Goal: Information Seeking & Learning: Learn about a topic

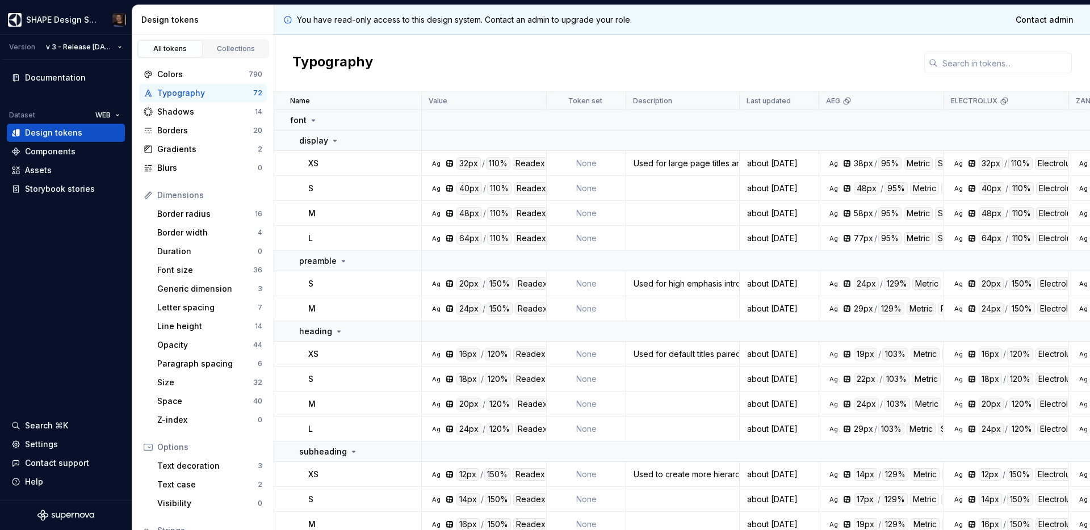
click at [200, 94] on div "Typography" at bounding box center [205, 92] width 96 height 11
click at [470, 283] on div "20px" at bounding box center [468, 283] width 25 height 12
click at [178, 270] on div "Font size" at bounding box center [205, 269] width 96 height 11
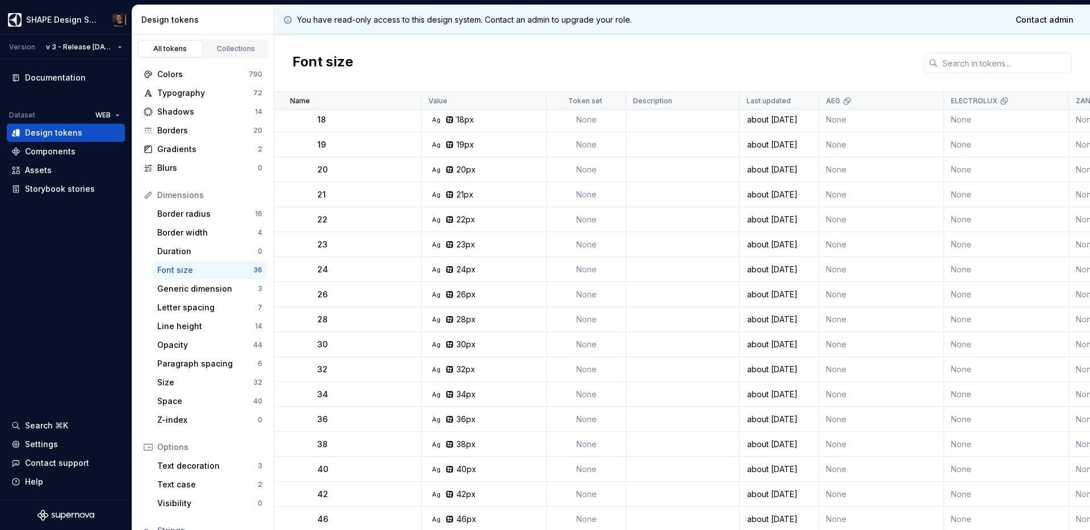
scroll to position [628, 0]
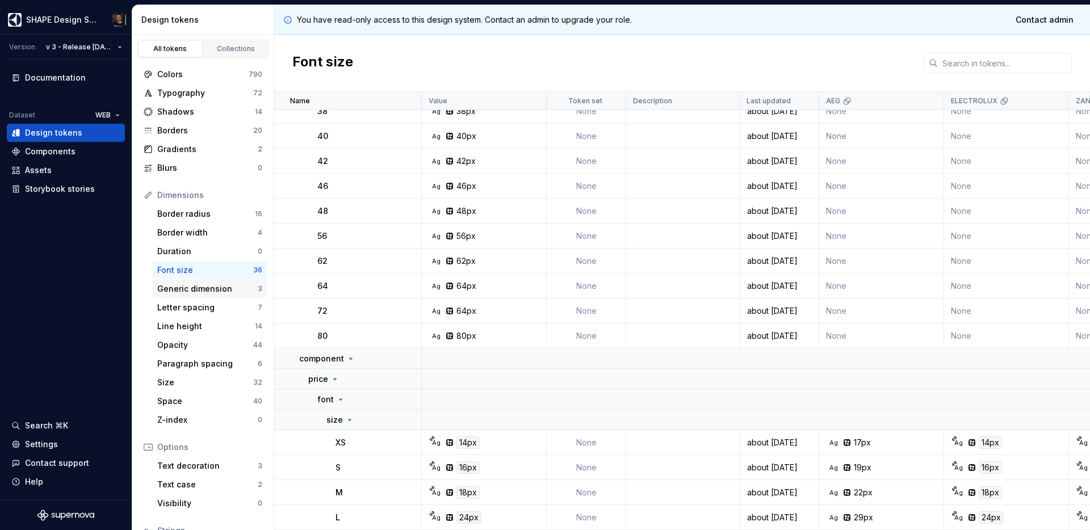
click at [178, 288] on div "Generic dimension" at bounding box center [207, 288] width 100 height 11
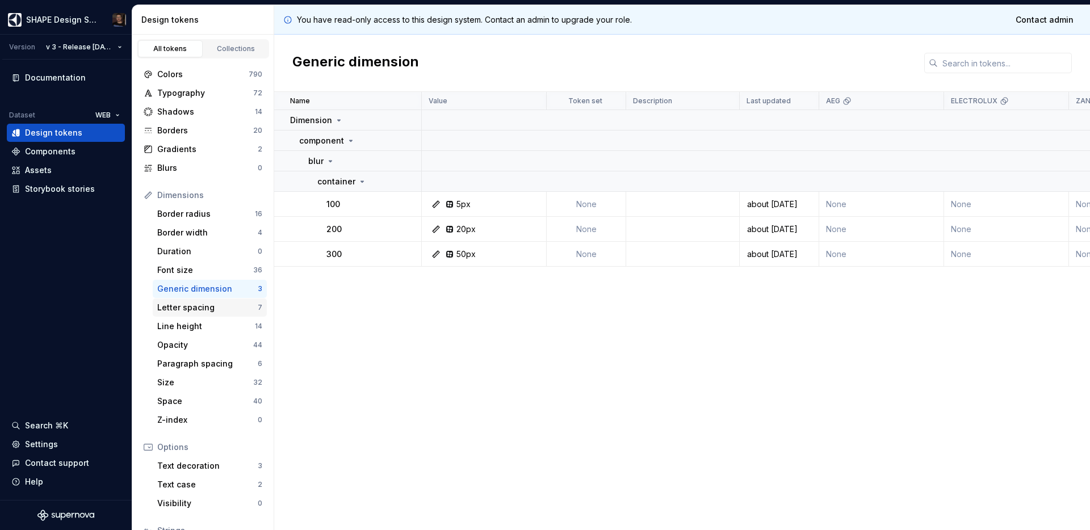
click at [183, 308] on div "Letter spacing" at bounding box center [207, 307] width 100 height 11
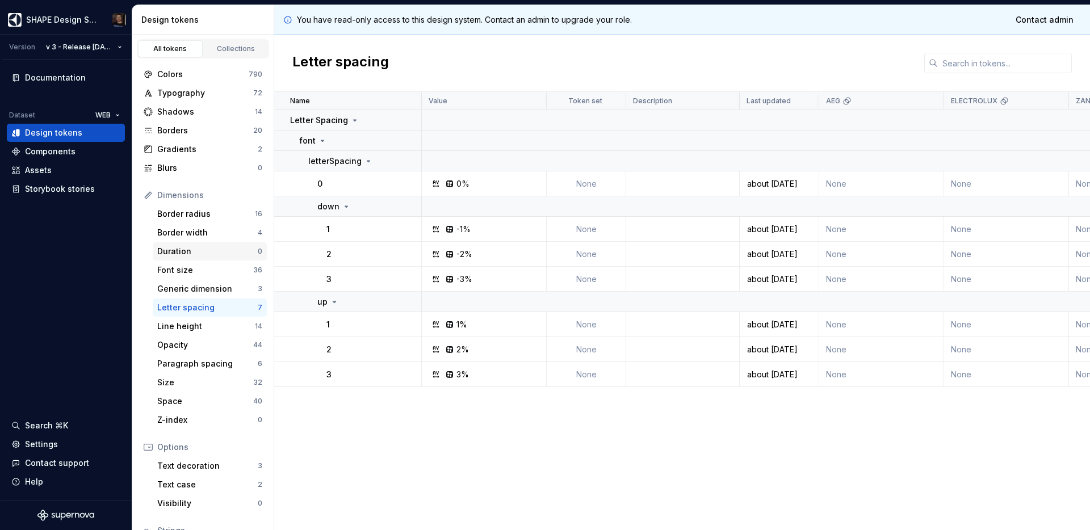
click at [194, 251] on div "Duration" at bounding box center [207, 251] width 100 height 11
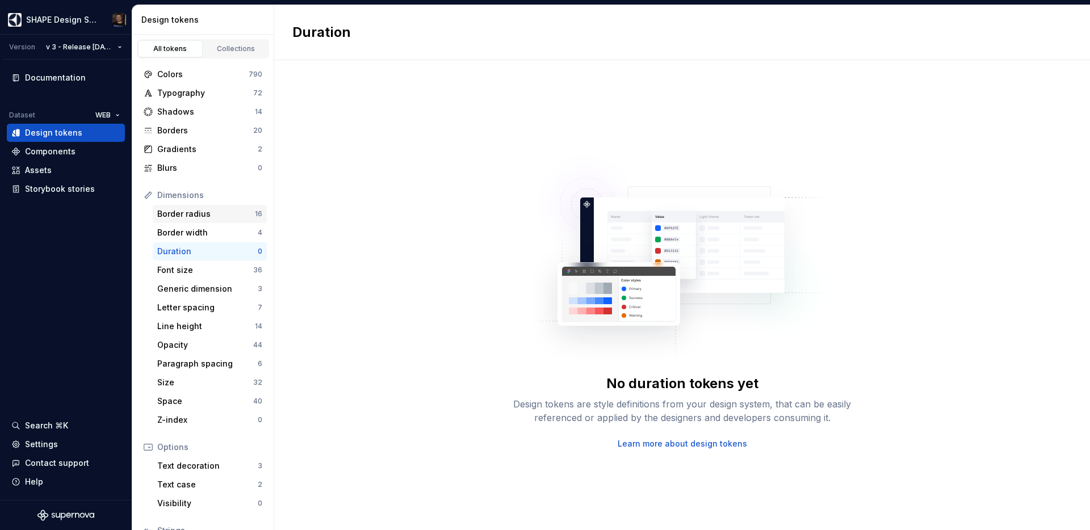
click at [186, 207] on div "Border radius 16" at bounding box center [210, 214] width 114 height 18
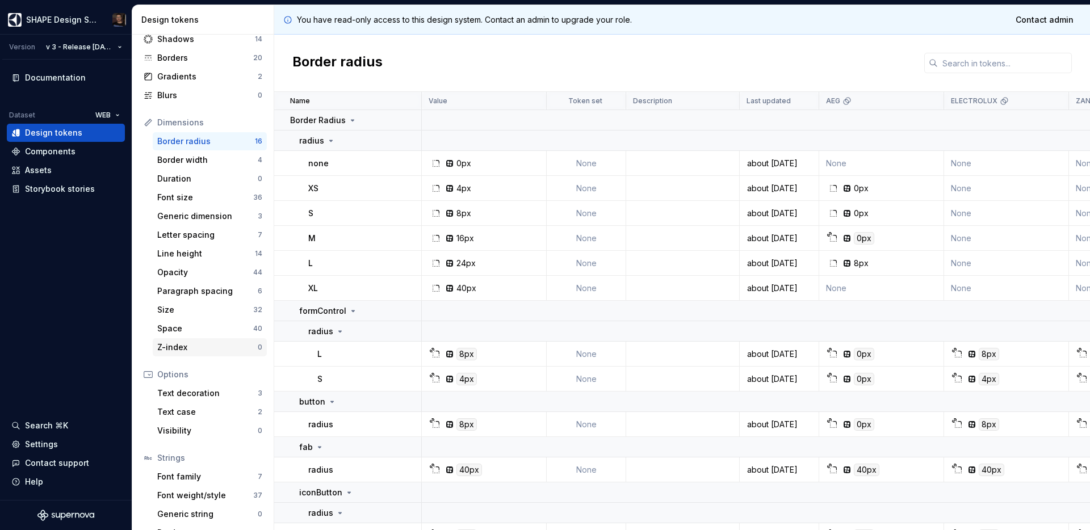
scroll to position [91, 0]
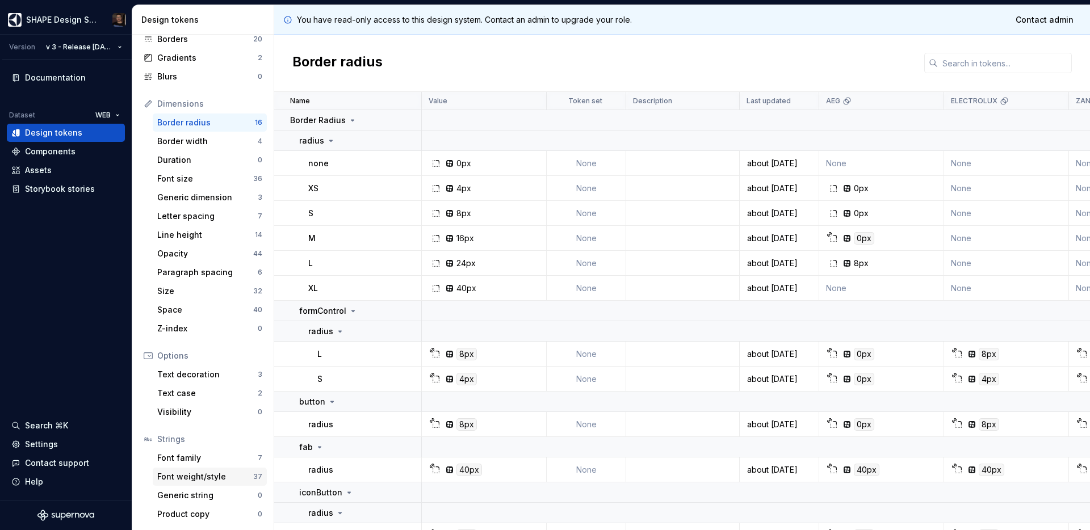
click at [193, 482] on div "Font weight/style" at bounding box center [205, 476] width 96 height 11
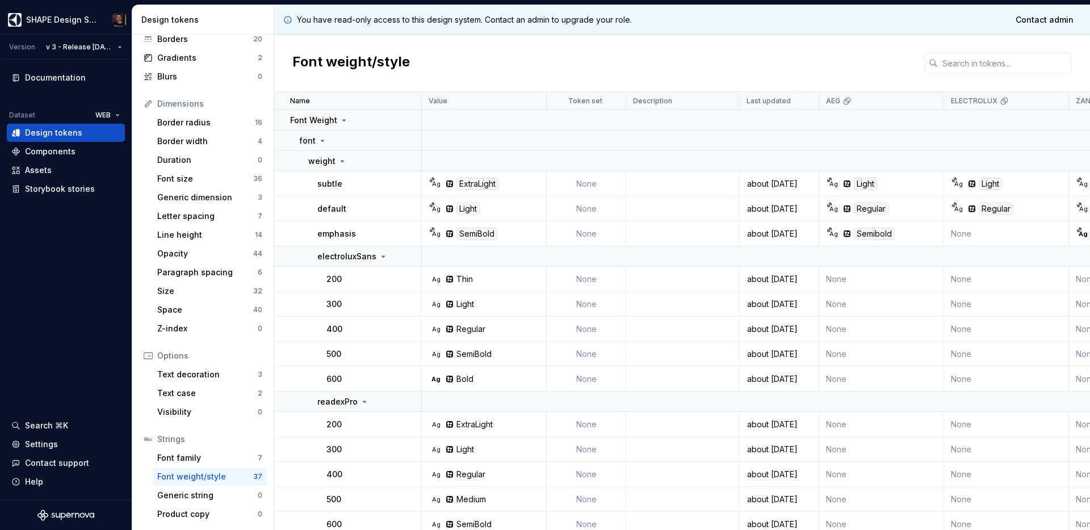
scroll to position [7, 0]
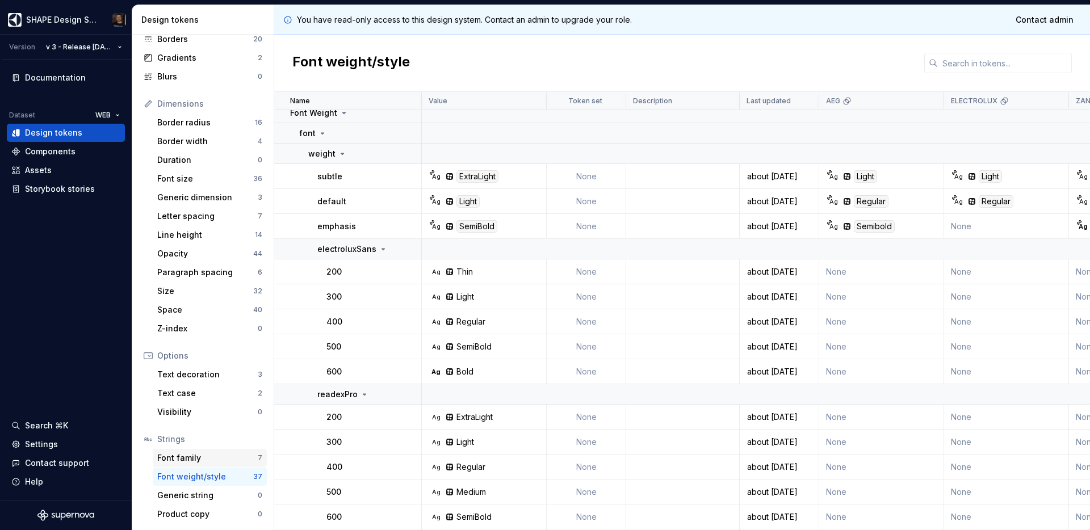
click at [184, 456] on div "Font family" at bounding box center [207, 457] width 100 height 11
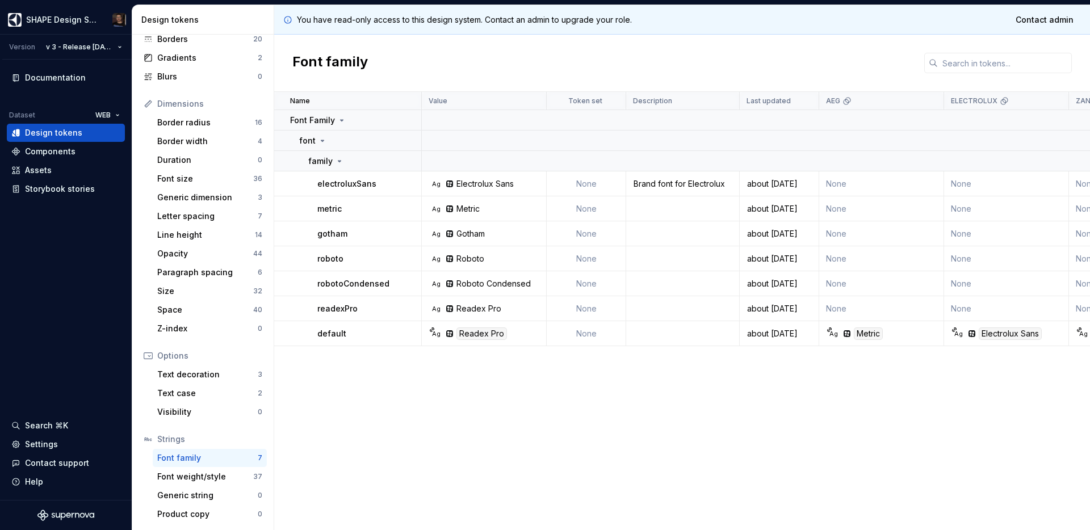
drag, startPoint x: 709, startPoint y: 423, endPoint x: 715, endPoint y: 415, distance: 9.8
click at [709, 423] on div "Name Value Token set Description Last updated AEG ELECTROLUX ZANUSSI AEG LIGHT …" at bounding box center [681, 311] width 815 height 438
click at [391, 459] on div "Name Value Token set Description Last updated AEG ELECTROLUX ZANUSSI AEG LIGHT …" at bounding box center [681, 311] width 815 height 438
click at [579, 408] on div "Name Value Token set Description Last updated AEG ELECTROLUX ZANUSSI AEG LIGHT …" at bounding box center [681, 311] width 815 height 438
click at [602, 386] on div "Name Value Token set Description Last updated AEG ELECTROLUX ZANUSSI AEG LIGHT …" at bounding box center [681, 311] width 815 height 438
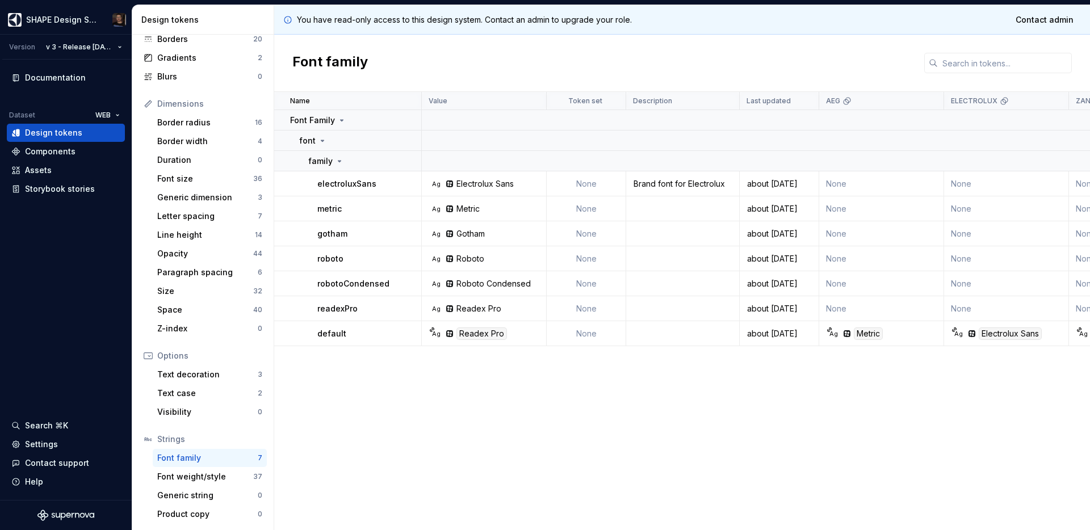
click at [598, 388] on div "Name Value Token set Description Last updated AEG ELECTROLUX ZANUSSI AEG LIGHT …" at bounding box center [681, 311] width 815 height 438
click at [184, 457] on div "Font family" at bounding box center [207, 457] width 100 height 11
click at [378, 452] on div "Name Value Token set Description Last updated AEG ELECTROLUX ZANUSSI AEG LIGHT …" at bounding box center [681, 311] width 815 height 438
click at [148, 283] on div "Dimensions Border radius 16 Border width 4 Duration 0 Font size 36 Generic dime…" at bounding box center [203, 216] width 128 height 243
click at [183, 283] on div "Size 32" at bounding box center [210, 291] width 114 height 18
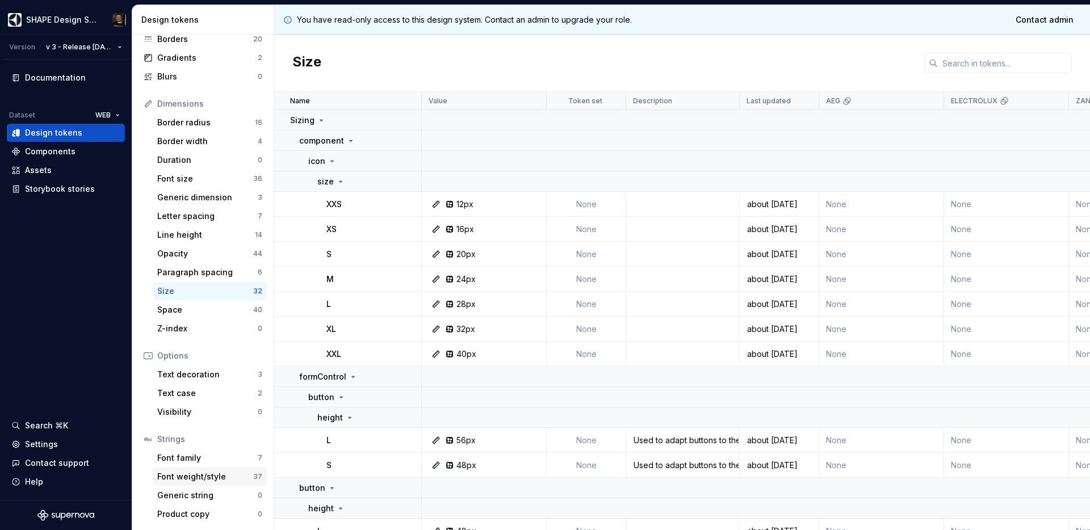
click at [216, 478] on div "Font weight/style" at bounding box center [205, 476] width 96 height 11
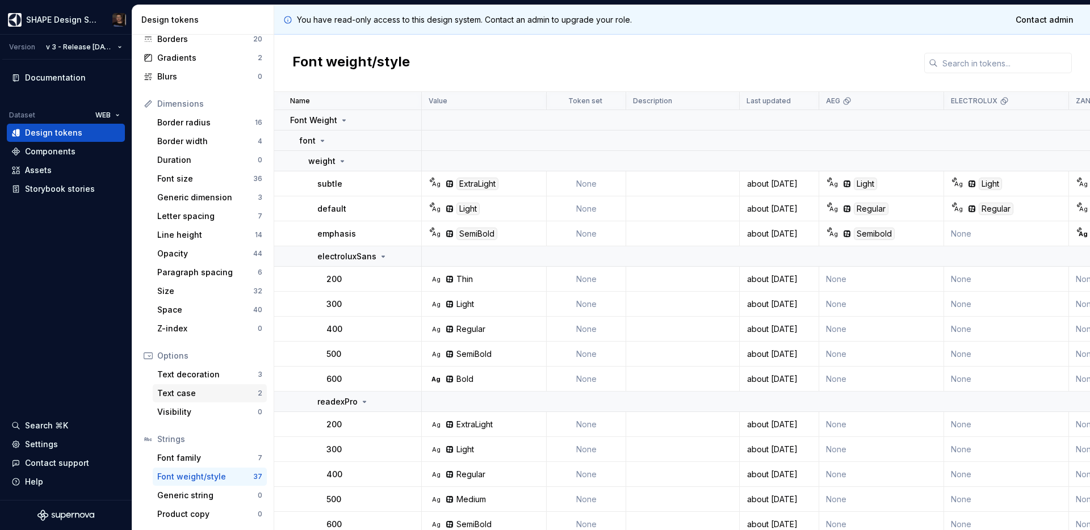
click at [187, 394] on div "Text case" at bounding box center [207, 393] width 100 height 11
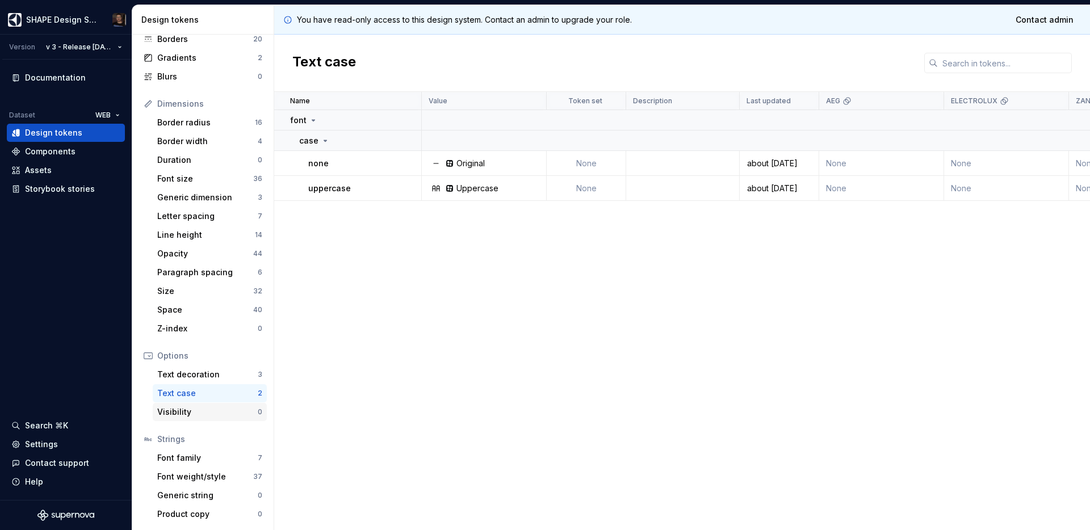
click at [180, 409] on div "Visibility" at bounding box center [207, 411] width 100 height 11
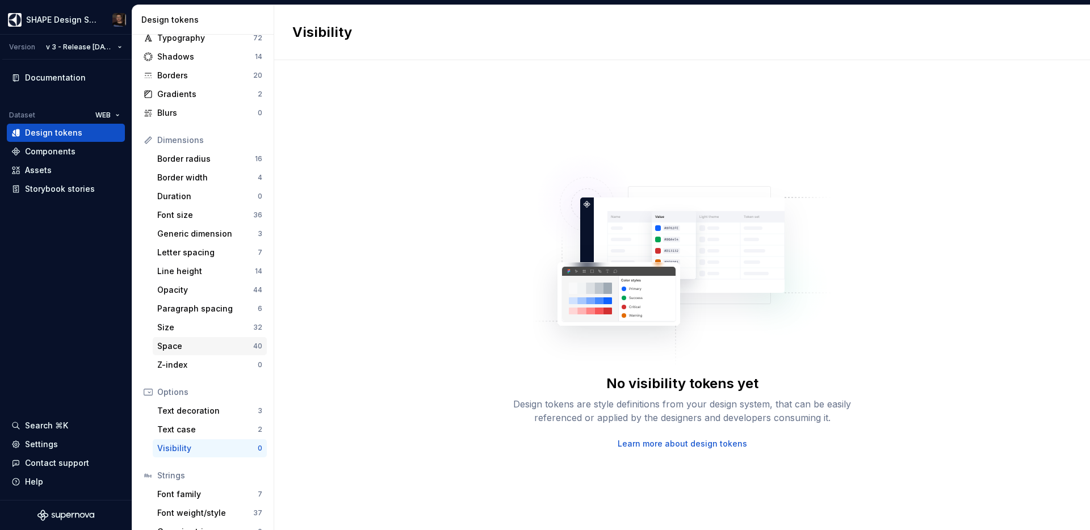
scroll to position [40, 0]
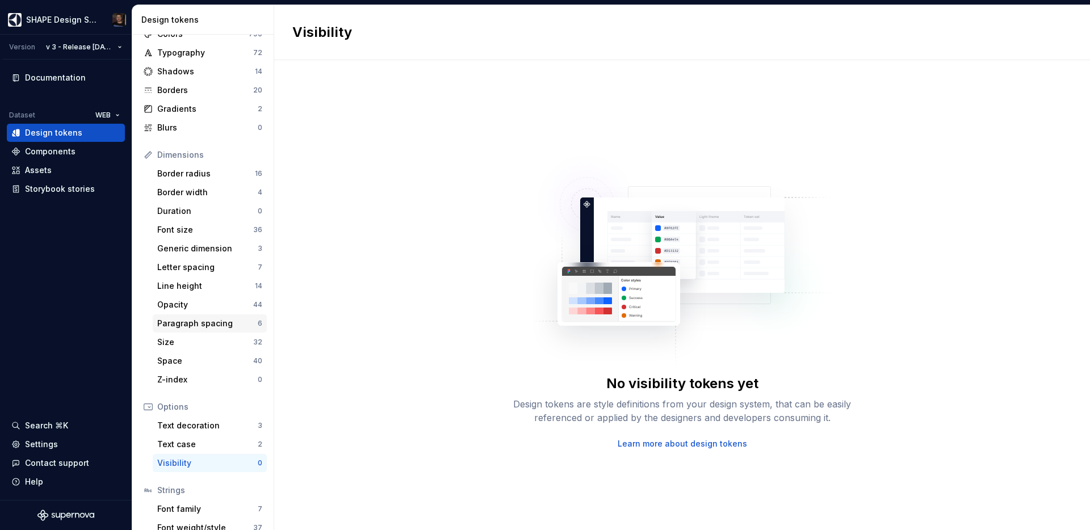
click at [212, 325] on div "Paragraph spacing" at bounding box center [207, 323] width 100 height 11
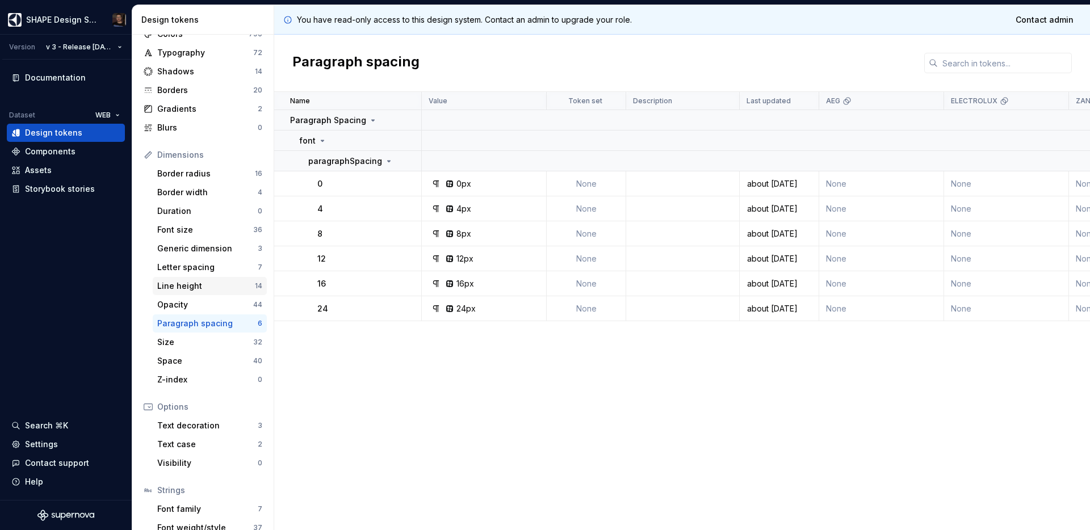
click at [208, 284] on div "Line height" at bounding box center [206, 285] width 98 height 11
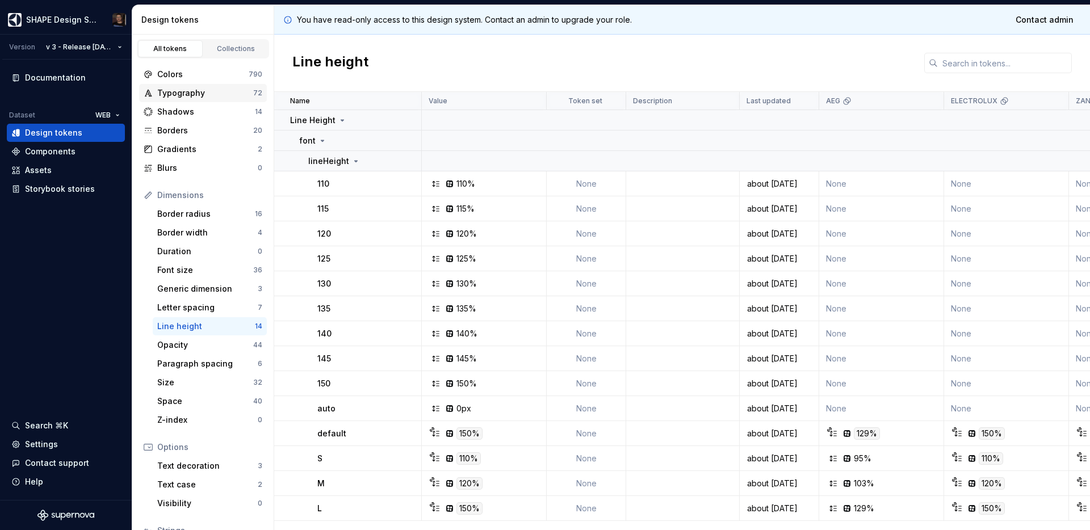
click at [209, 95] on div "Typography" at bounding box center [205, 92] width 96 height 11
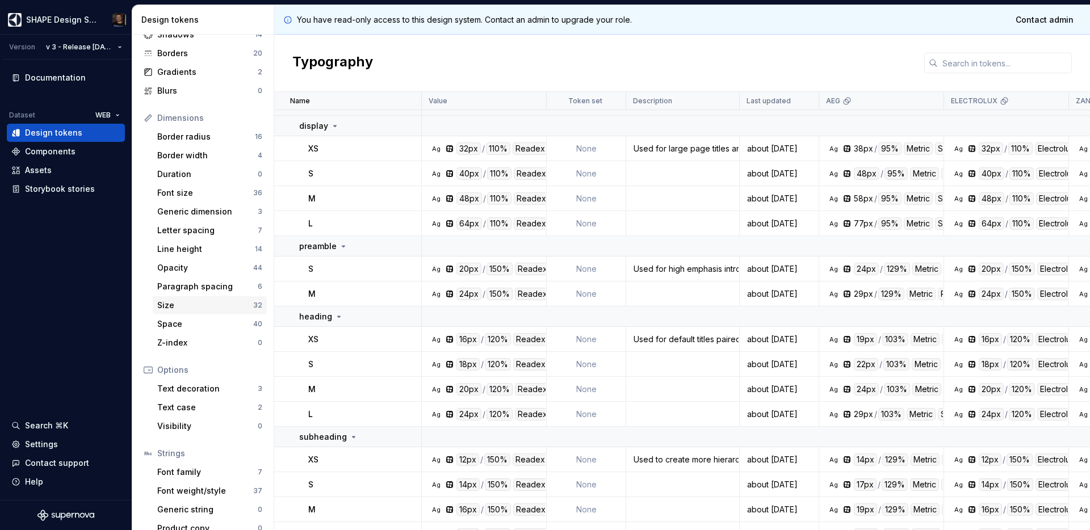
scroll to position [91, 0]
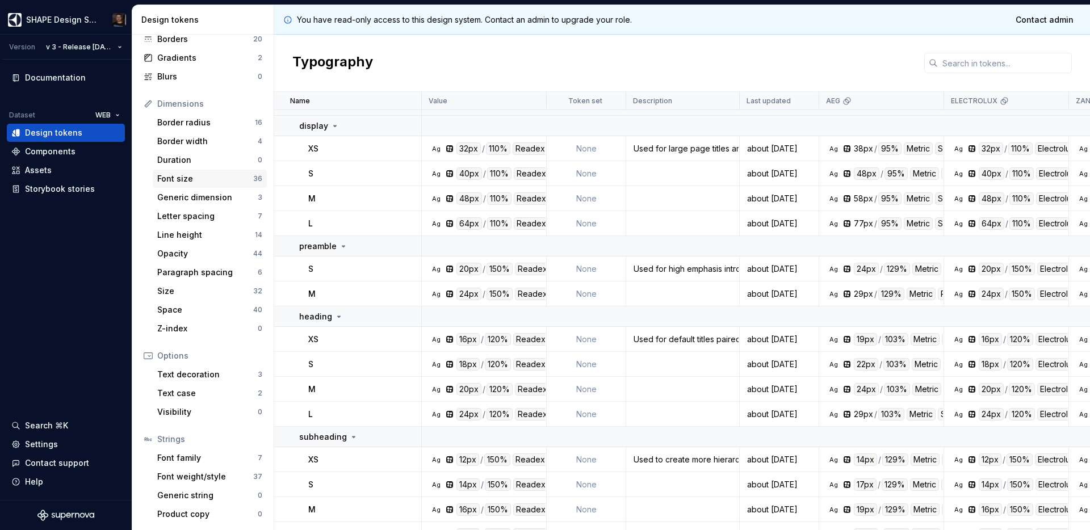
click at [195, 179] on div "Font size" at bounding box center [205, 178] width 96 height 11
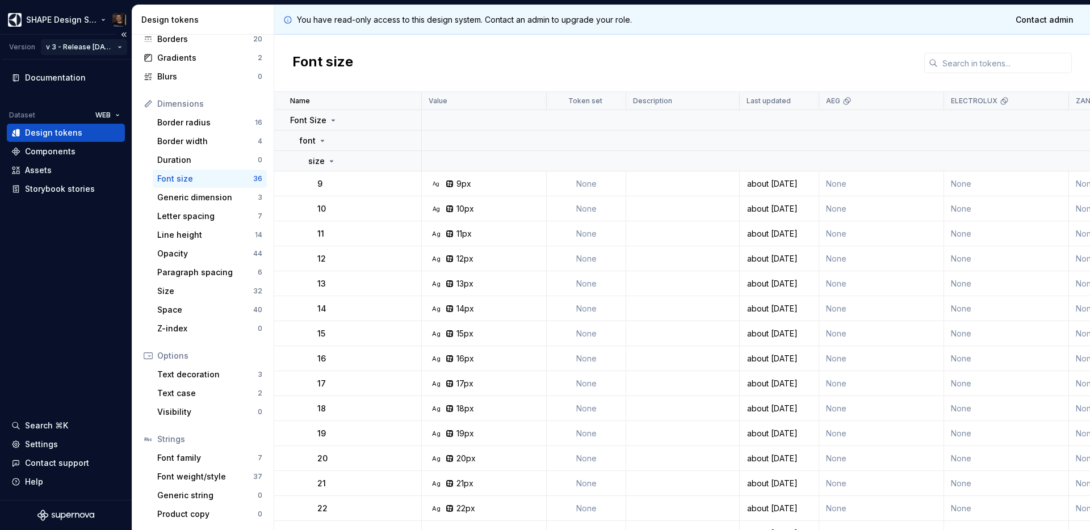
click at [96, 42] on html "SHAPE Design System Version v 3 - Release [DATE] Documentation Dataset WEB Desi…" at bounding box center [545, 265] width 1090 height 530
click at [99, 71] on div "Current draft" at bounding box center [102, 69] width 81 height 11
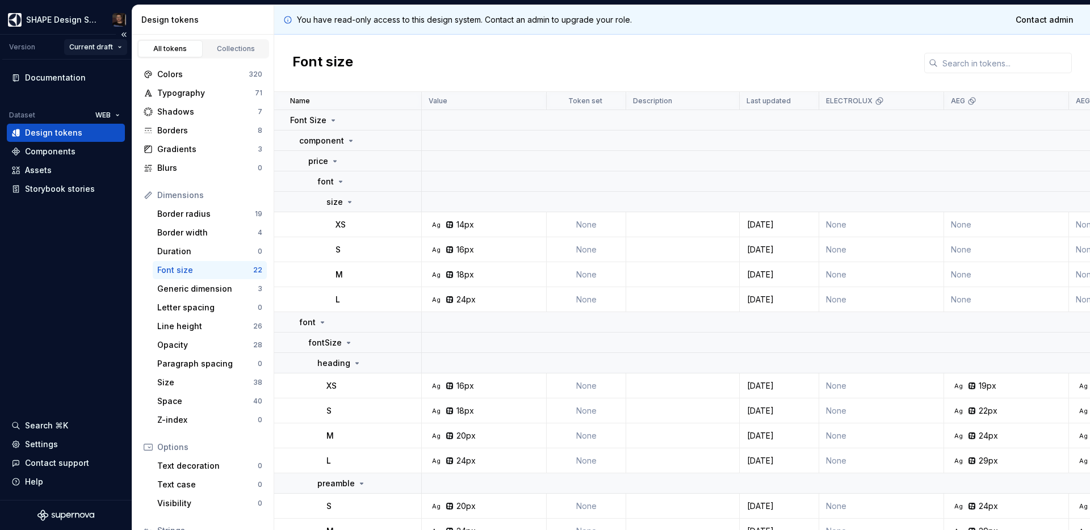
click at [68, 41] on html "SHAPE Design System Version Current draft Documentation Dataset WEB Design toke…" at bounding box center [545, 265] width 1090 height 530
click at [113, 85] on div "v 3 - Release [DATE]" at bounding box center [127, 87] width 81 height 11
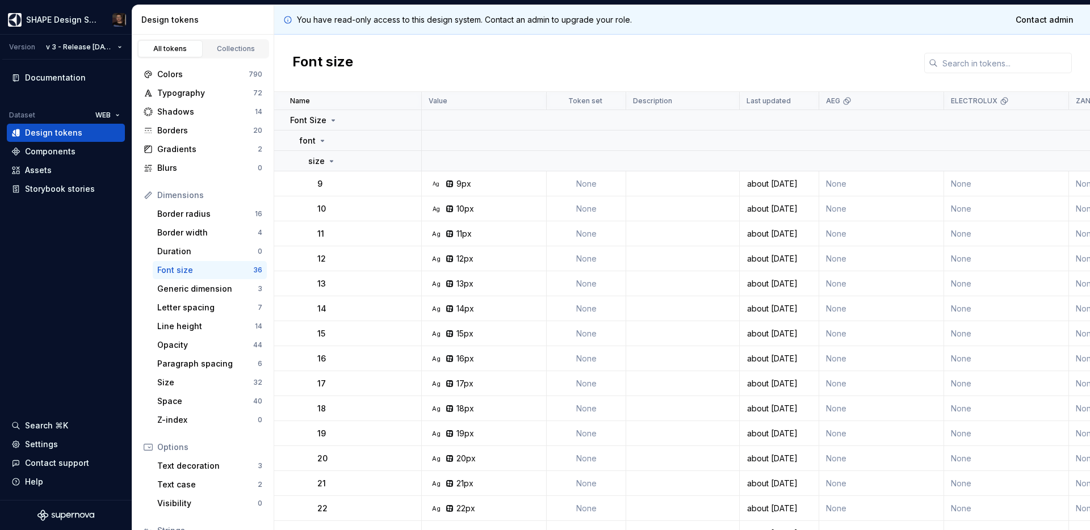
scroll to position [7, 0]
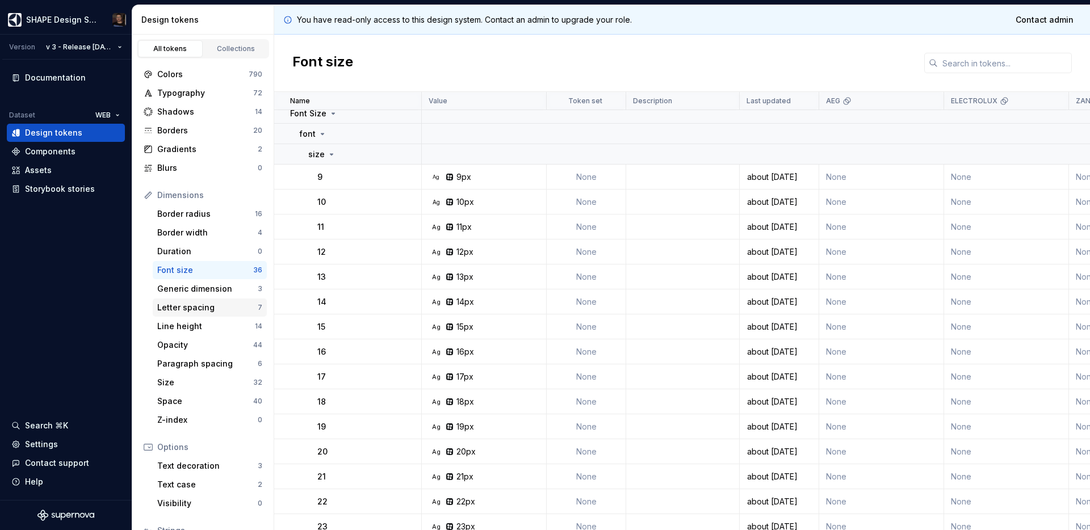
click at [199, 308] on div "Letter spacing" at bounding box center [207, 307] width 100 height 11
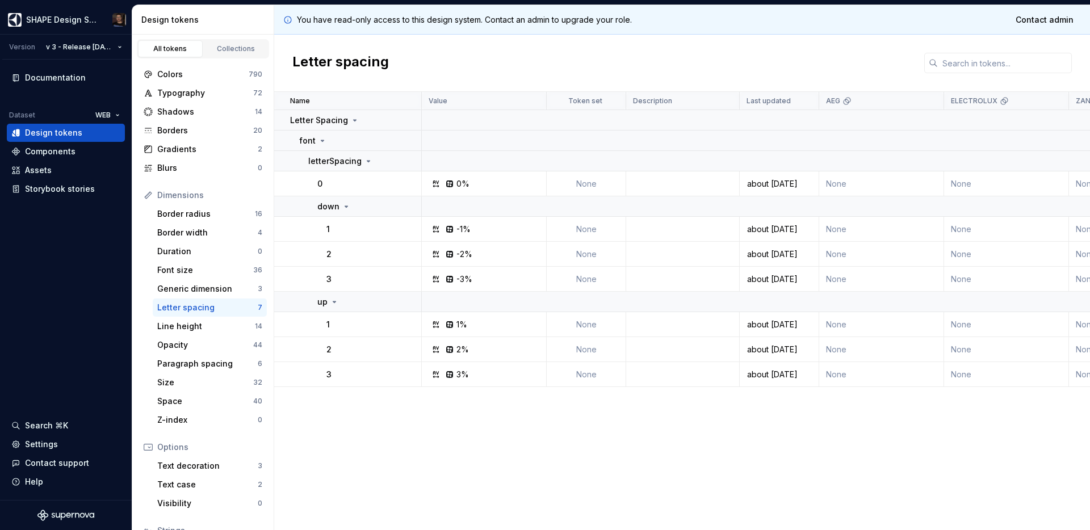
click at [408, 434] on div "Name Value Token set Description Last updated AEG ELECTROLUX ZANUSSI AEG LIGHT …" at bounding box center [681, 311] width 815 height 438
click at [175, 386] on div "Size" at bounding box center [205, 382] width 96 height 11
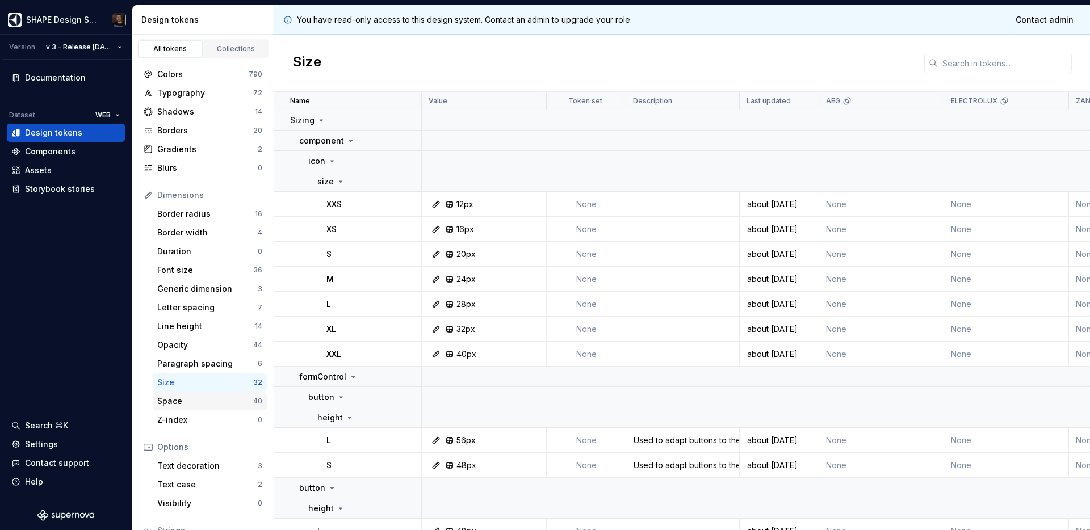
click at [179, 399] on div "Space" at bounding box center [205, 401] width 96 height 11
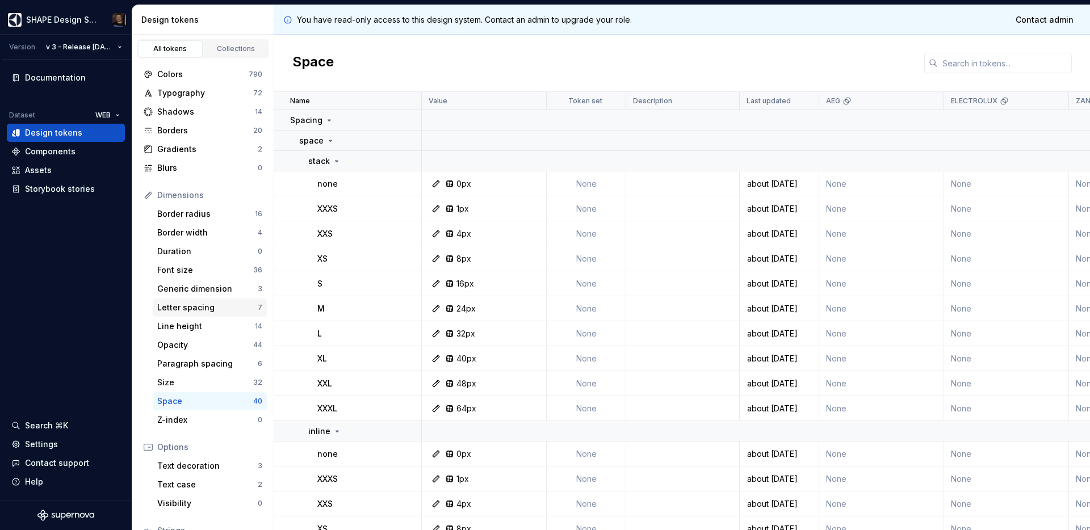
click at [201, 313] on div "Letter spacing 7" at bounding box center [210, 307] width 114 height 18
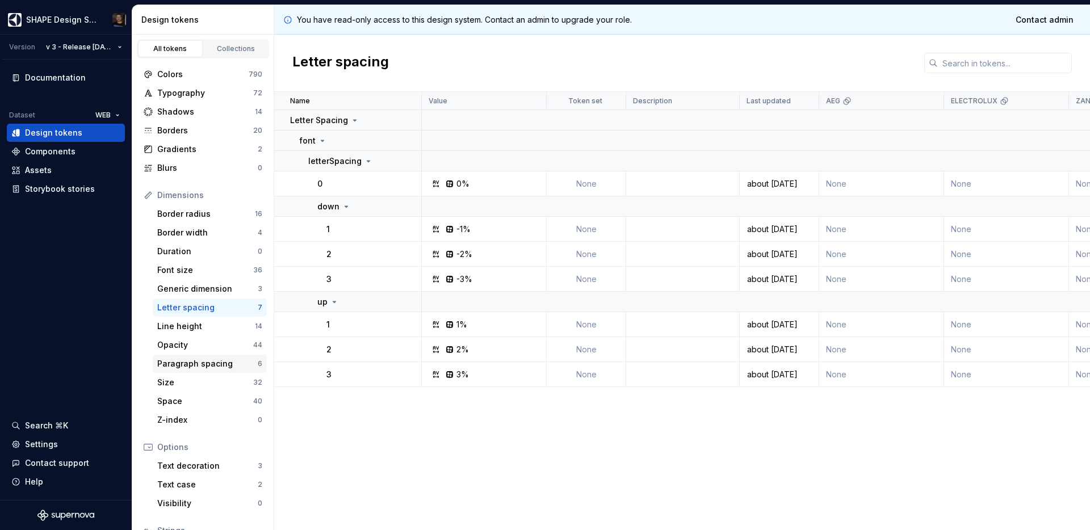
click at [209, 369] on div "Paragraph spacing" at bounding box center [207, 363] width 100 height 11
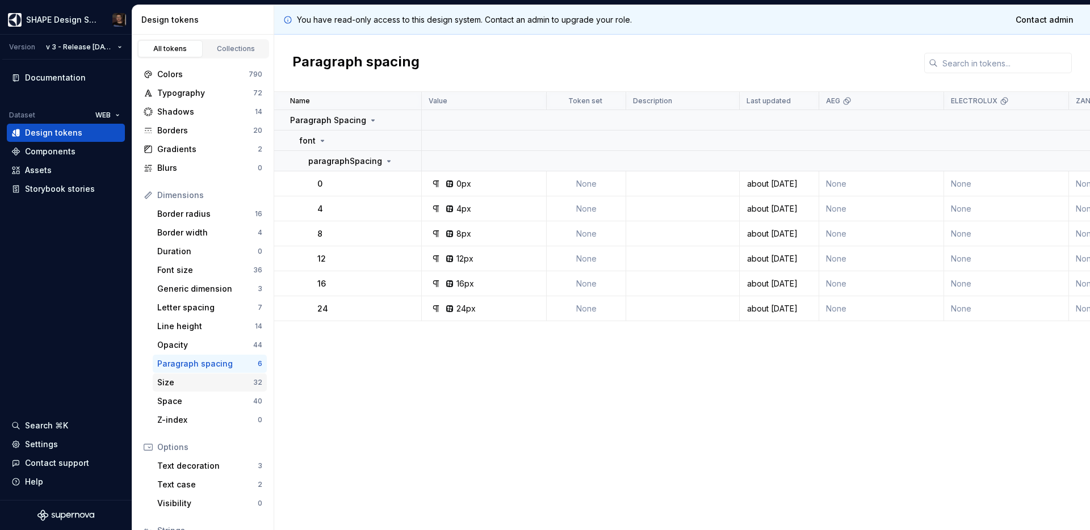
click at [203, 380] on div "Size" at bounding box center [205, 382] width 96 height 11
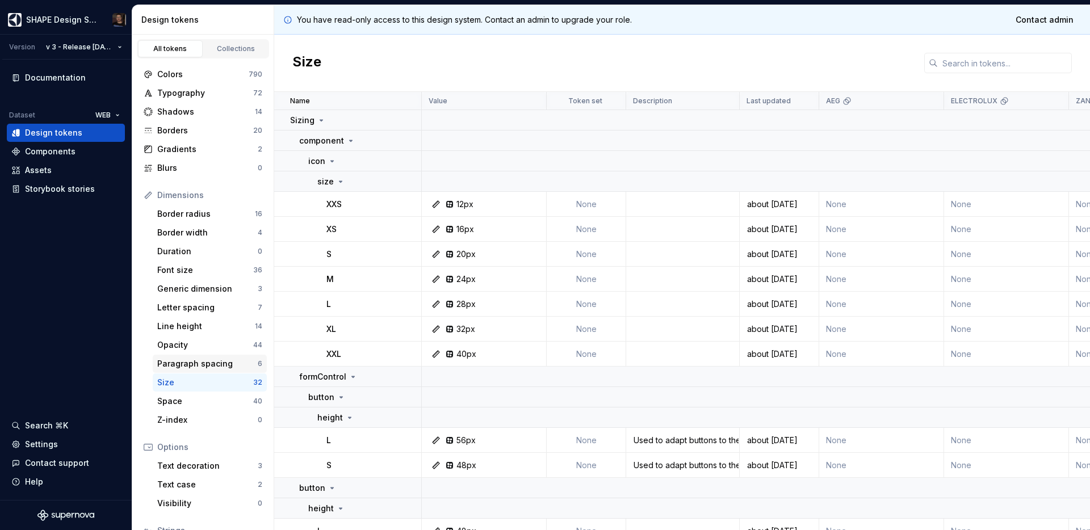
click at [198, 365] on div "Paragraph spacing" at bounding box center [207, 363] width 100 height 11
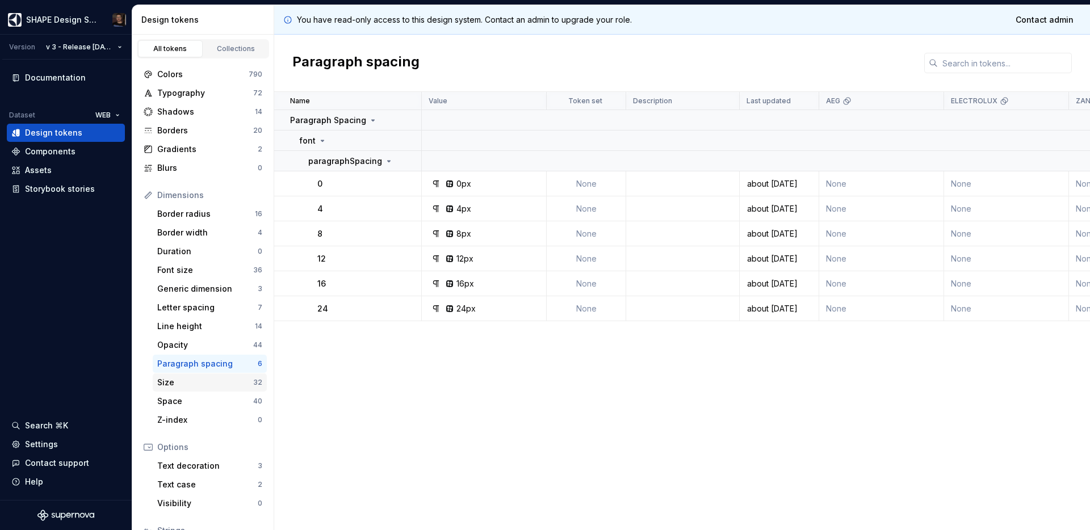
click at [190, 388] on div "Size 32" at bounding box center [210, 382] width 114 height 18
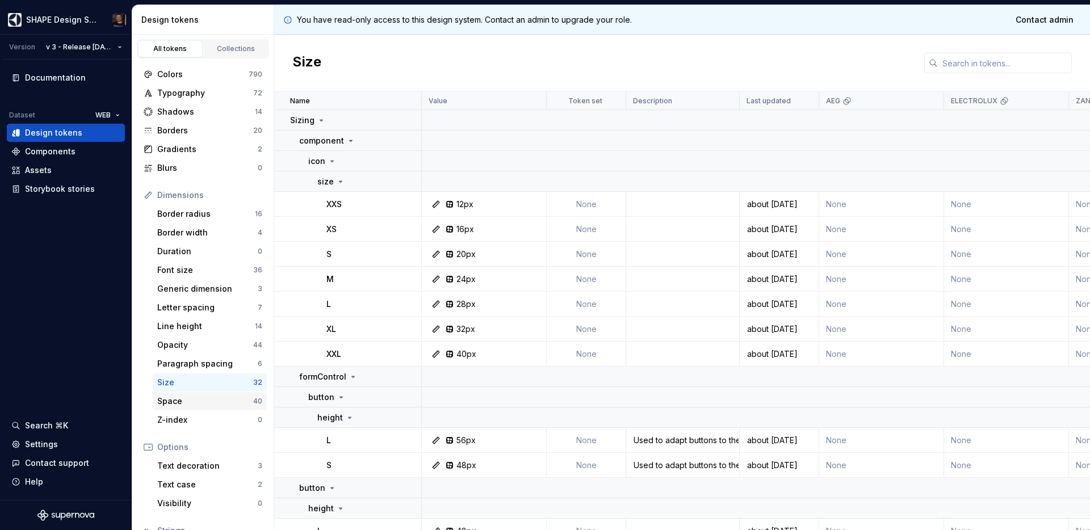
click at [192, 406] on div "Space" at bounding box center [205, 401] width 96 height 11
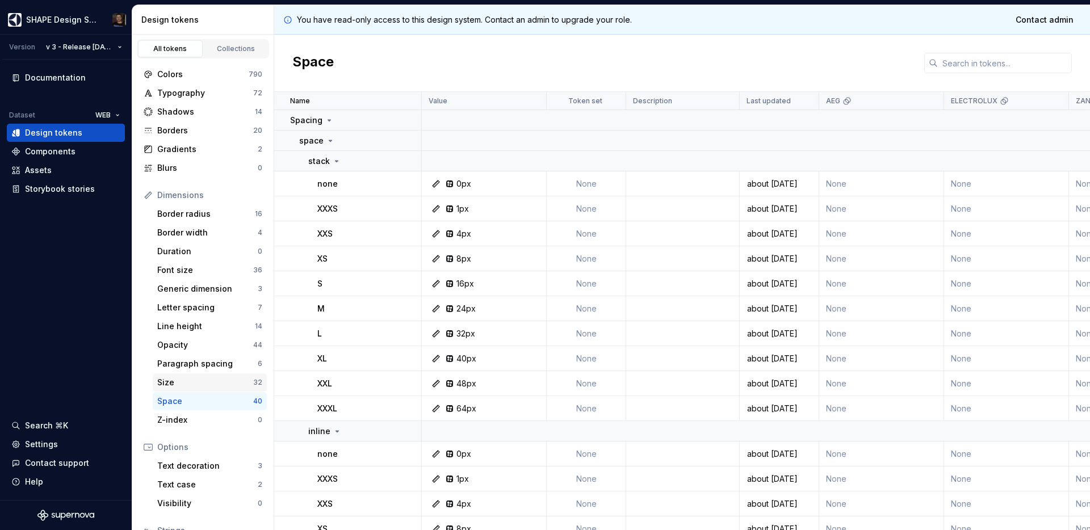
click at [187, 377] on div "Size" at bounding box center [205, 382] width 96 height 11
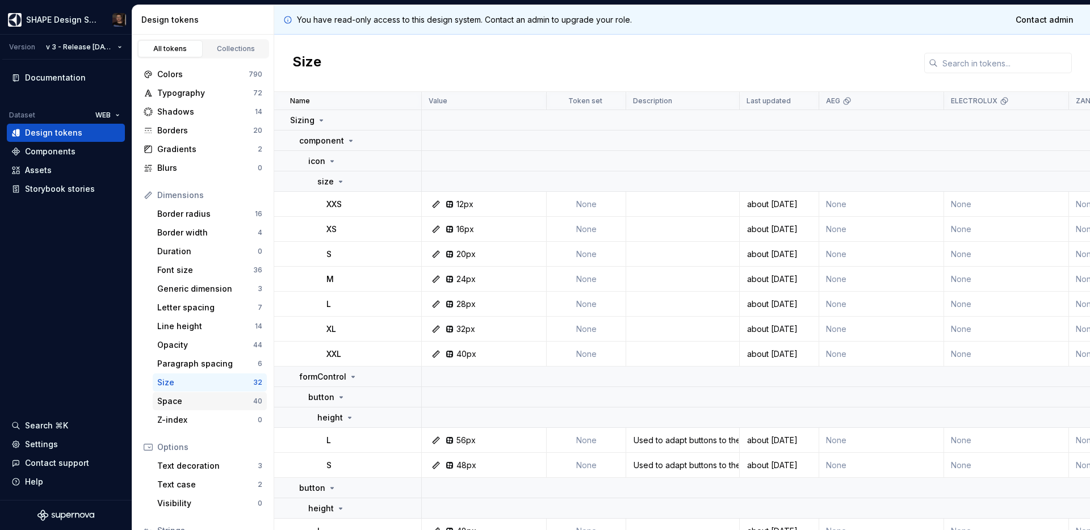
click at [196, 402] on div "Space" at bounding box center [205, 401] width 96 height 11
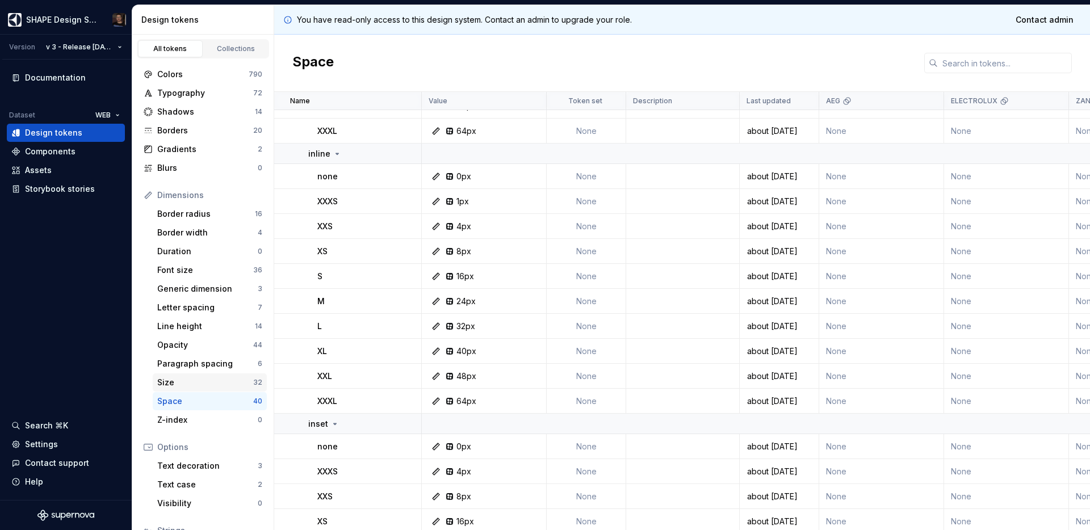
scroll to position [91, 0]
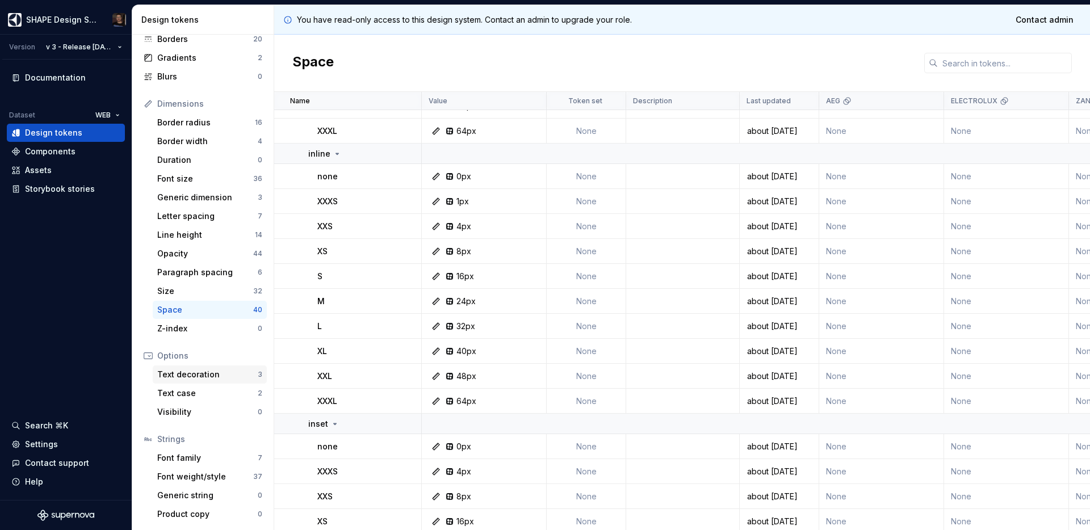
click at [194, 380] on div "Text decoration" at bounding box center [207, 374] width 100 height 11
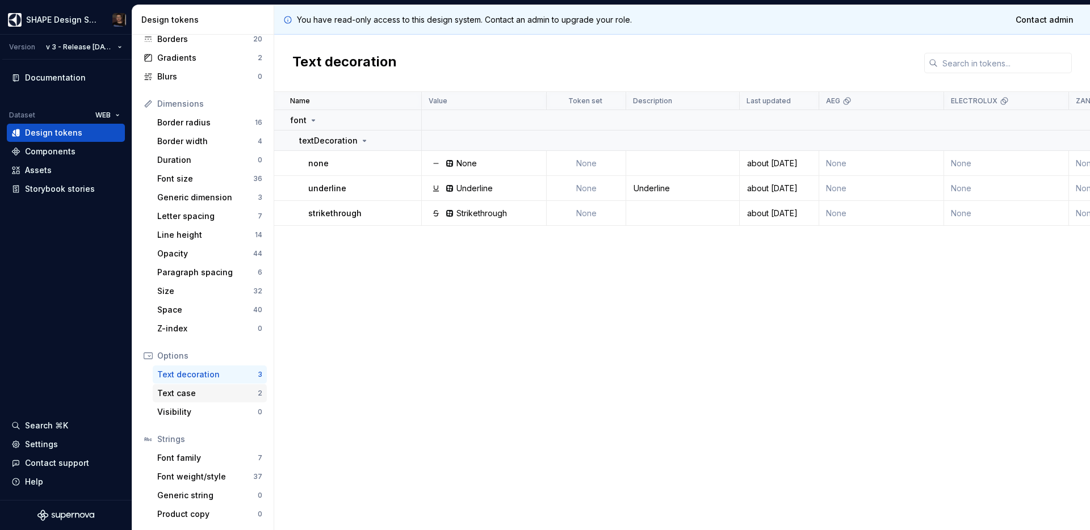
click at [192, 399] on div "Text case 2" at bounding box center [210, 393] width 114 height 18
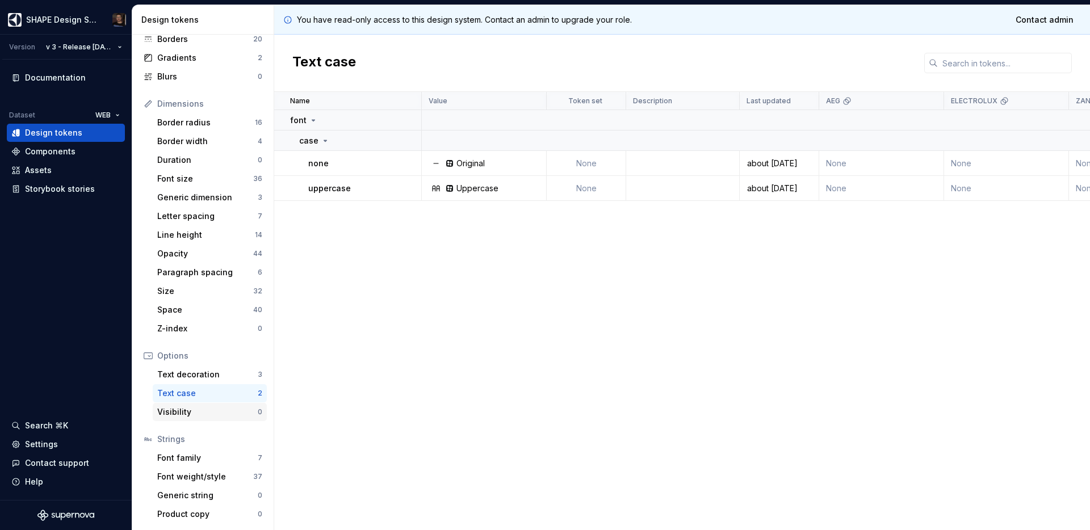
click at [190, 404] on div "Visibility 0" at bounding box center [210, 412] width 114 height 18
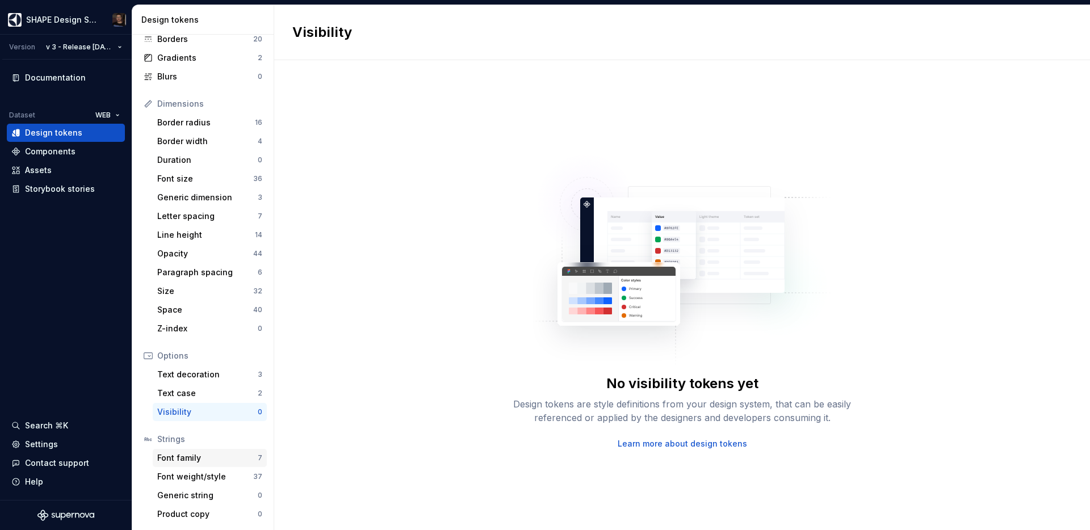
click at [194, 452] on div "Font family" at bounding box center [207, 457] width 100 height 11
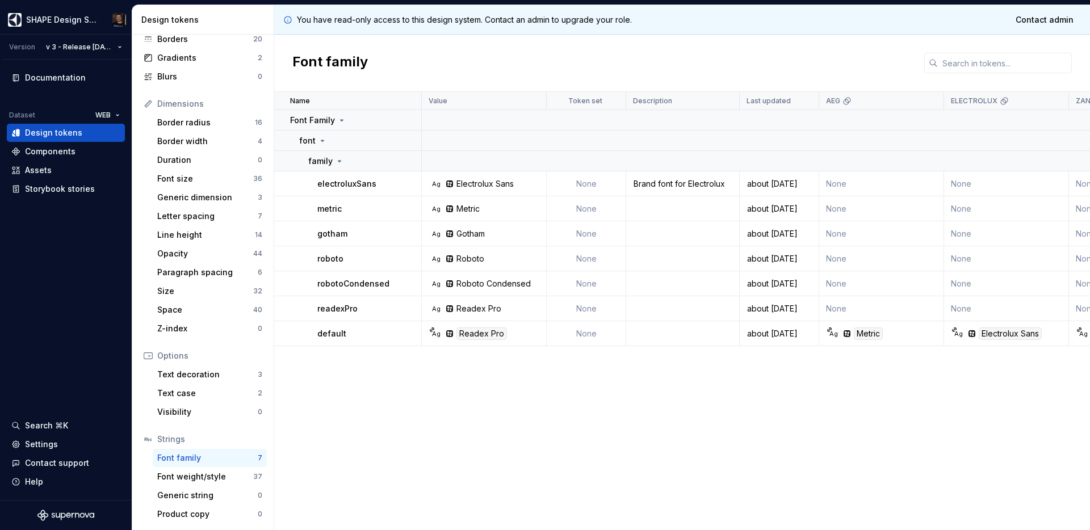
click at [469, 425] on div "Name Value Token set Description Last updated AEG ELECTROLUX ZANUSSI AEG LIGHT …" at bounding box center [681, 311] width 815 height 438
click at [449, 369] on div "Name Value Token set Description Last updated AEG ELECTROLUX ZANUSSI AEG LIGHT …" at bounding box center [681, 311] width 815 height 438
click at [434, 375] on div "Name Value Token set Description Last updated AEG ELECTROLUX ZANUSSI AEG LIGHT …" at bounding box center [681, 311] width 815 height 438
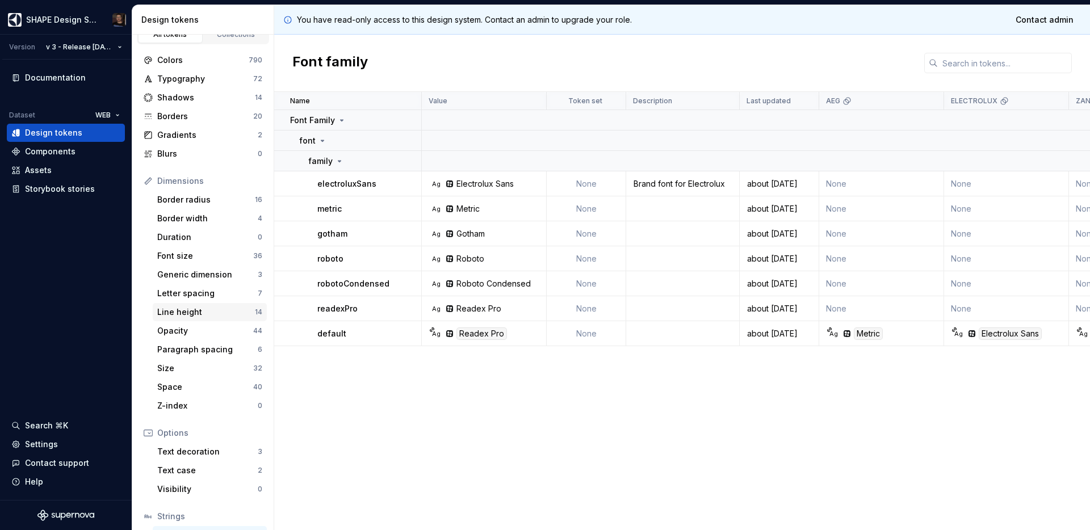
scroll to position [29, 0]
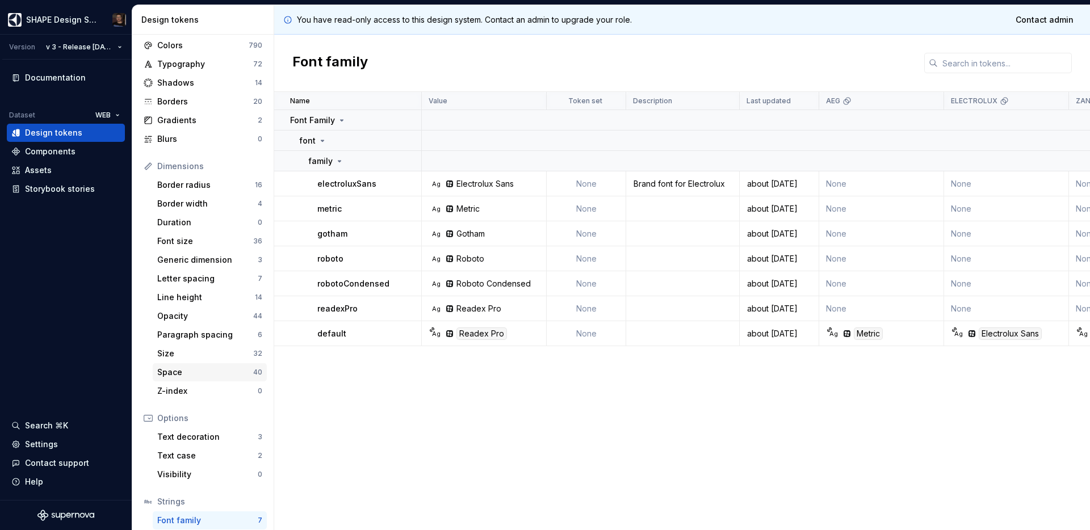
click at [199, 364] on div "Space 40" at bounding box center [210, 372] width 114 height 18
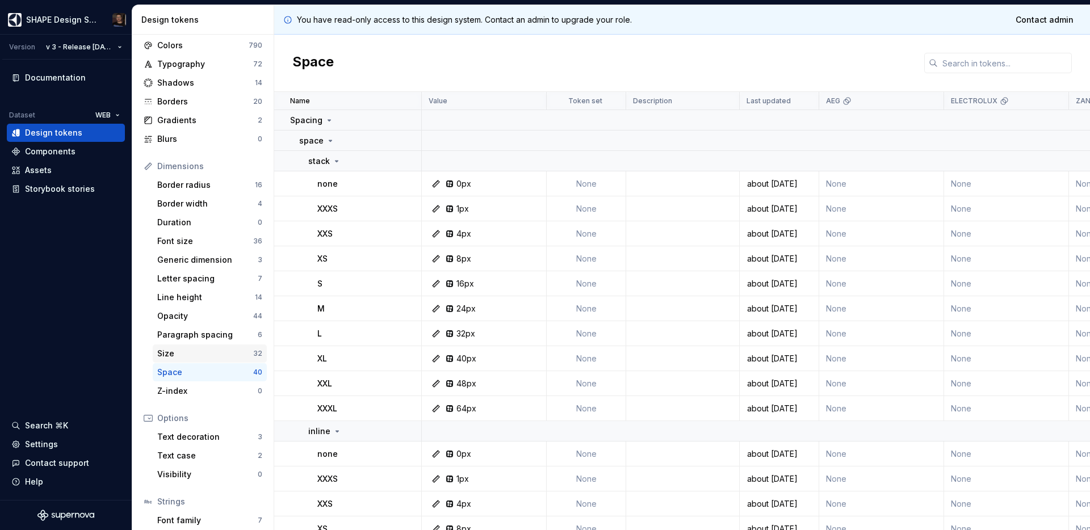
click at [198, 359] on div "Size" at bounding box center [205, 353] width 96 height 11
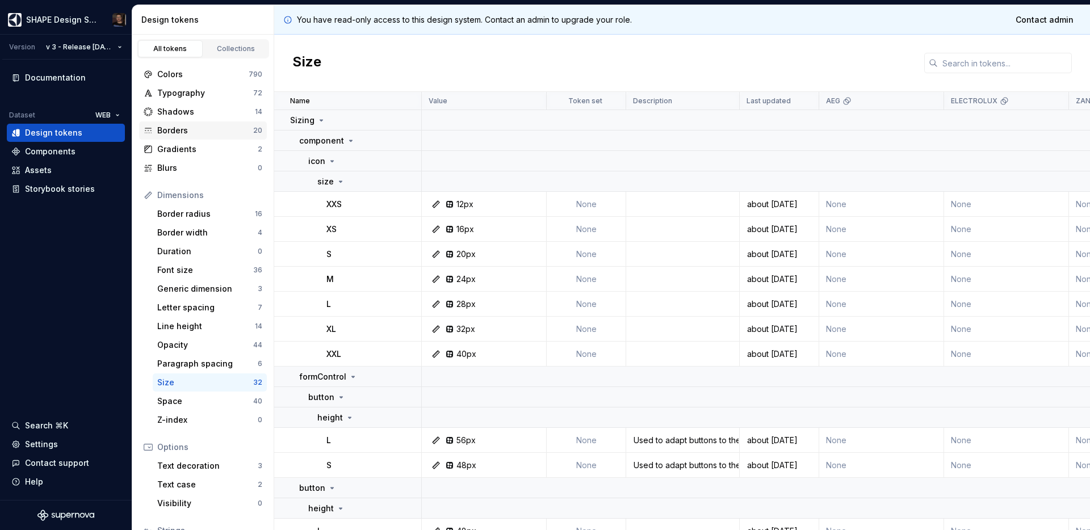
click at [198, 125] on div "Borders" at bounding box center [205, 130] width 96 height 11
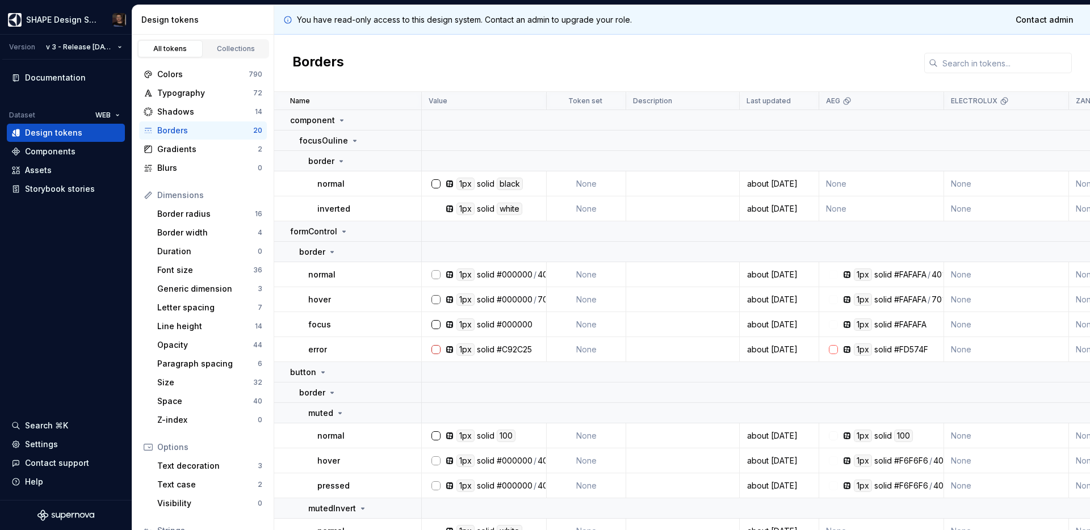
click at [195, 128] on div "Borders" at bounding box center [205, 130] width 96 height 11
click at [191, 114] on div "Shadows" at bounding box center [206, 111] width 98 height 11
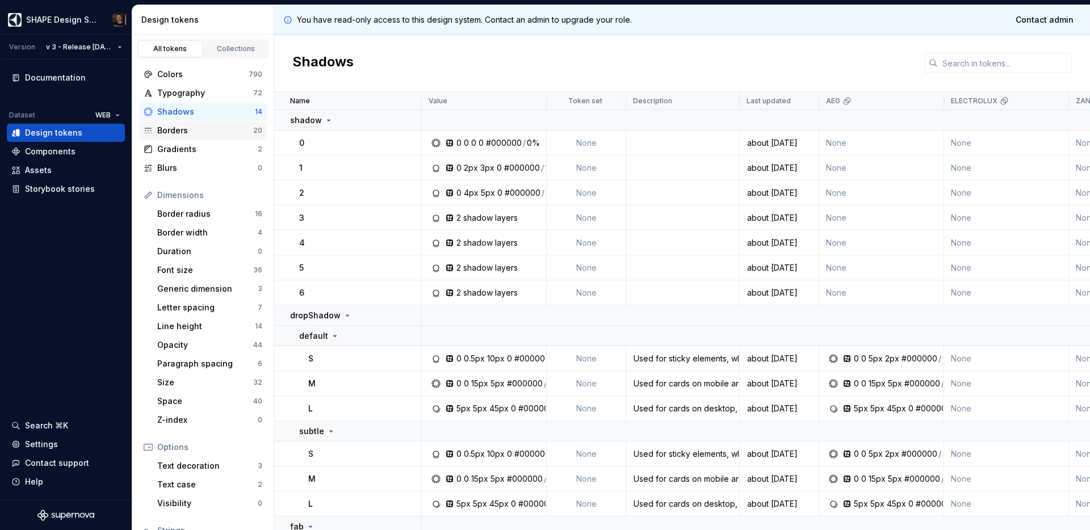
click at [187, 127] on div "Borders" at bounding box center [205, 130] width 96 height 11
